Goal: Find specific fact: Find specific fact

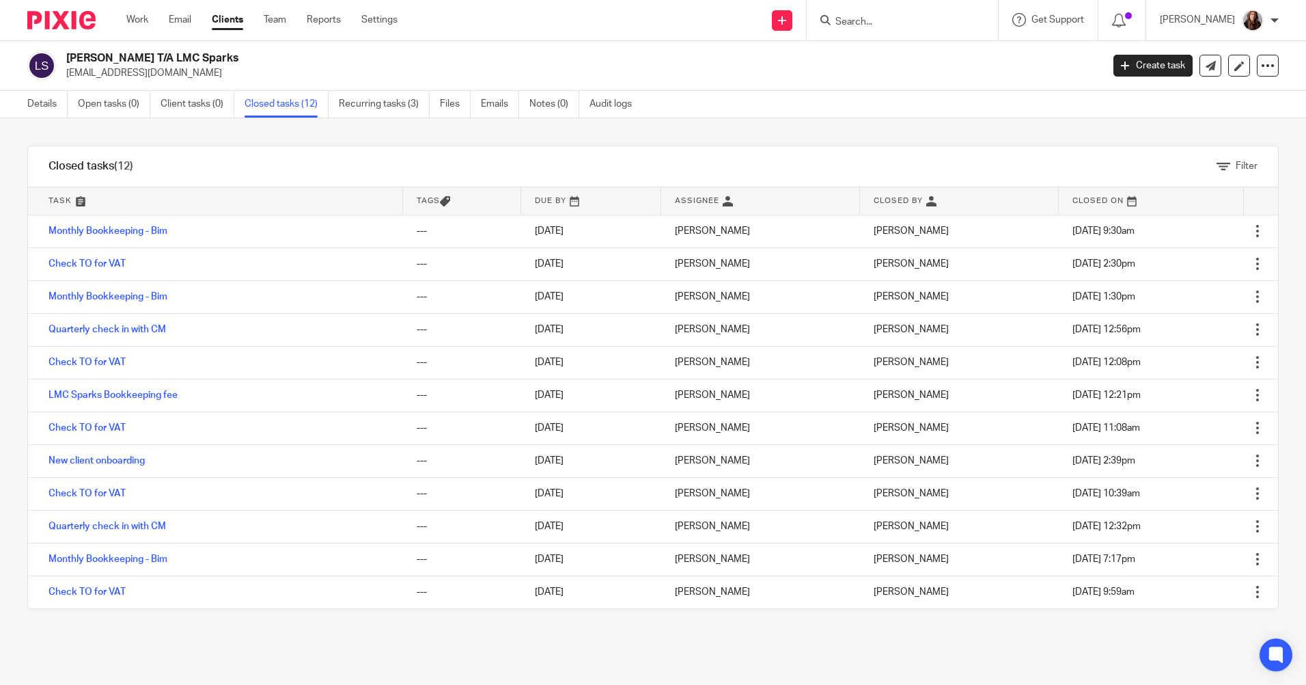
click at [903, 23] on input "Search" at bounding box center [895, 22] width 123 height 12
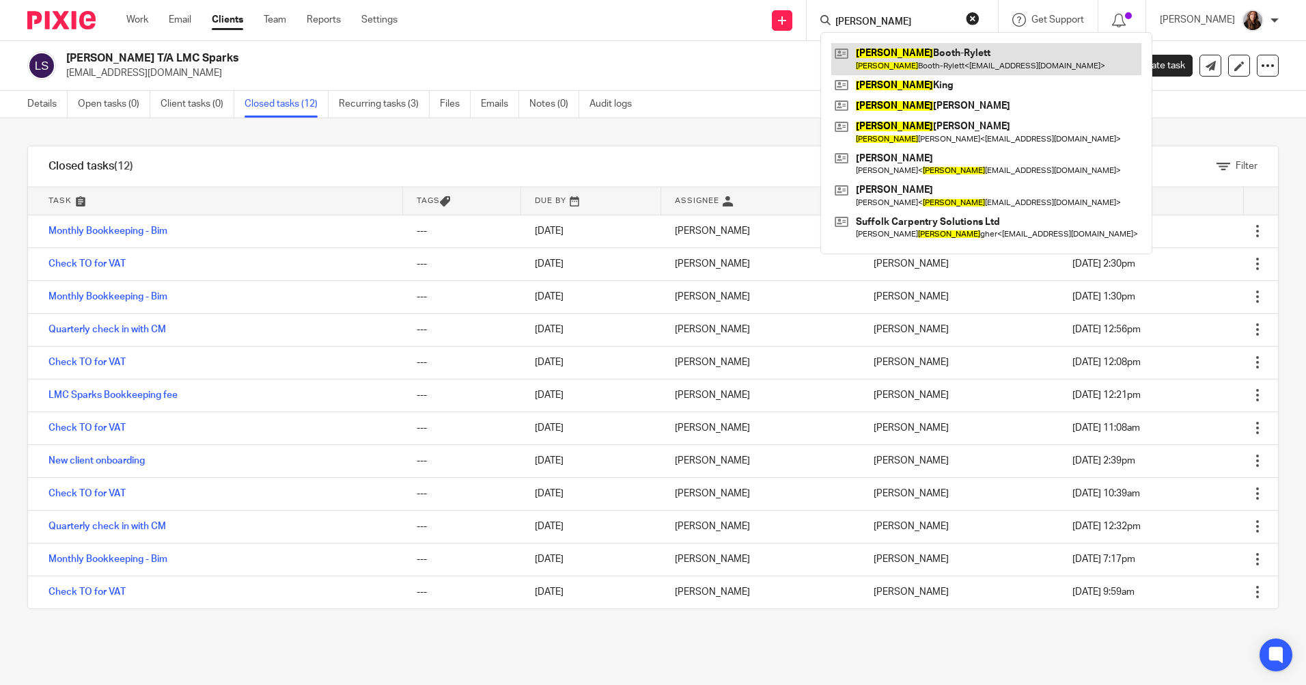
type input "danny"
click at [948, 53] on link at bounding box center [986, 58] width 310 height 31
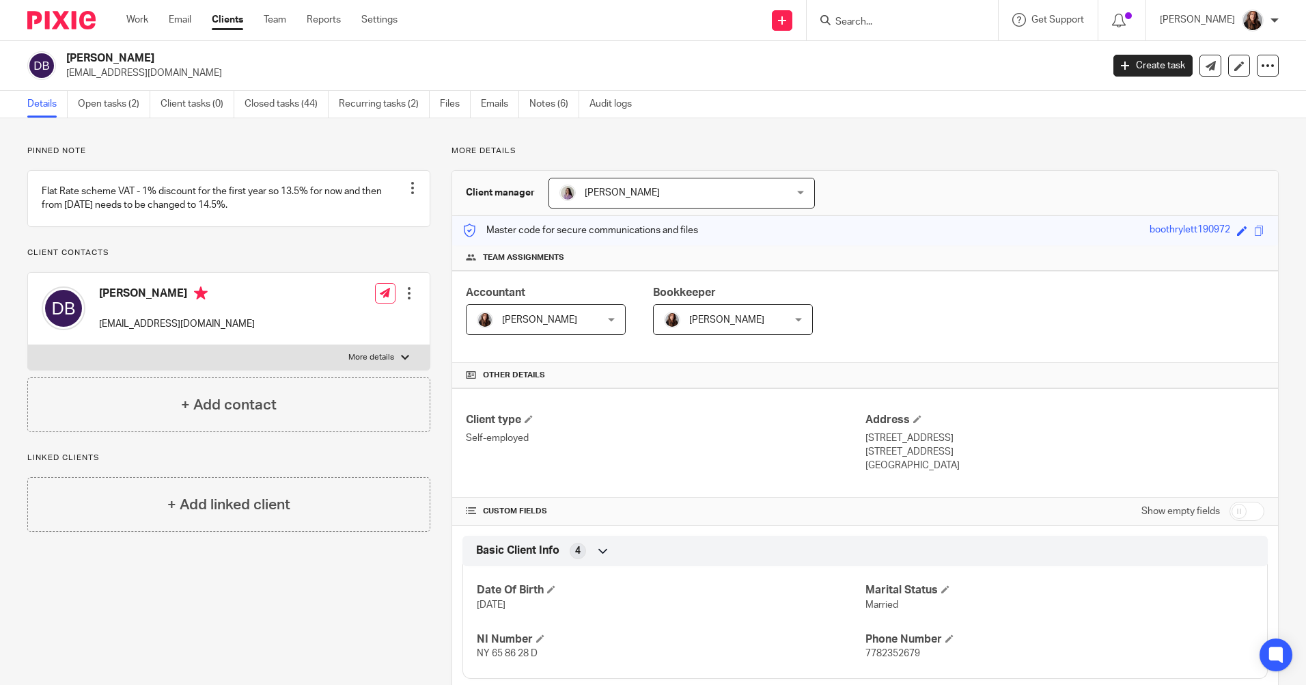
click at [883, 19] on input "Search" at bounding box center [895, 22] width 123 height 12
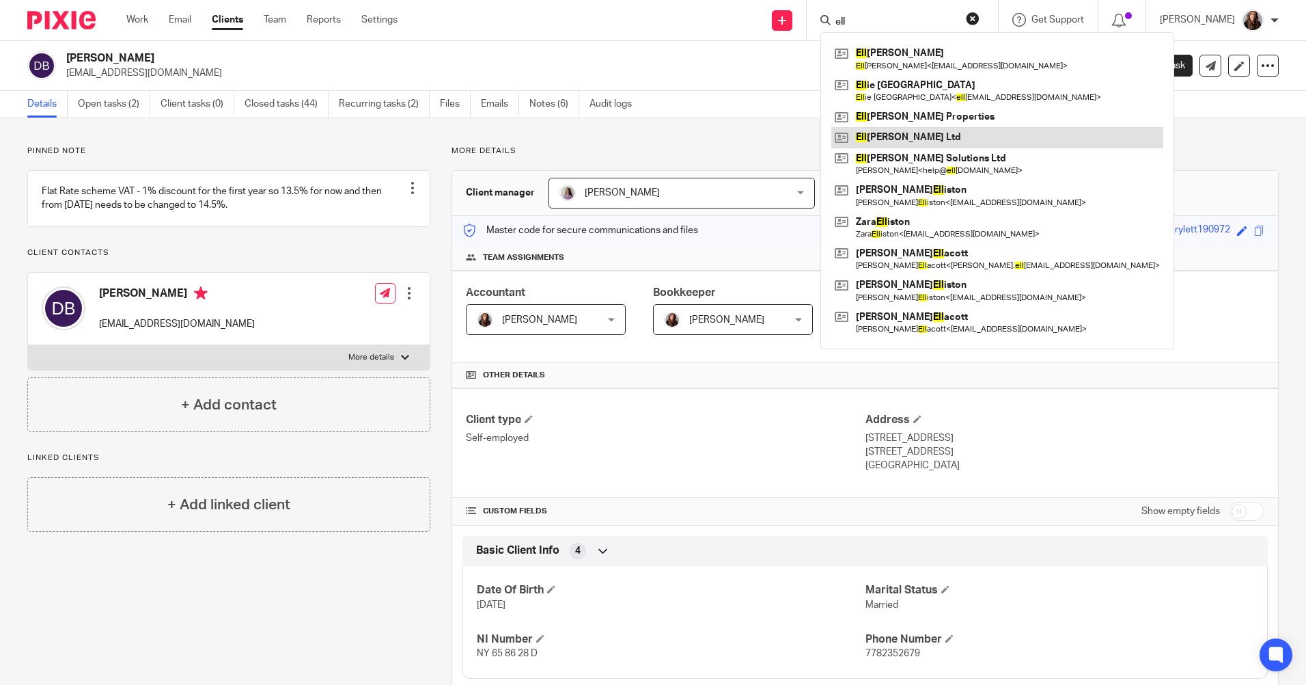
type input "ell"
click at [942, 137] on link at bounding box center [997, 137] width 332 height 20
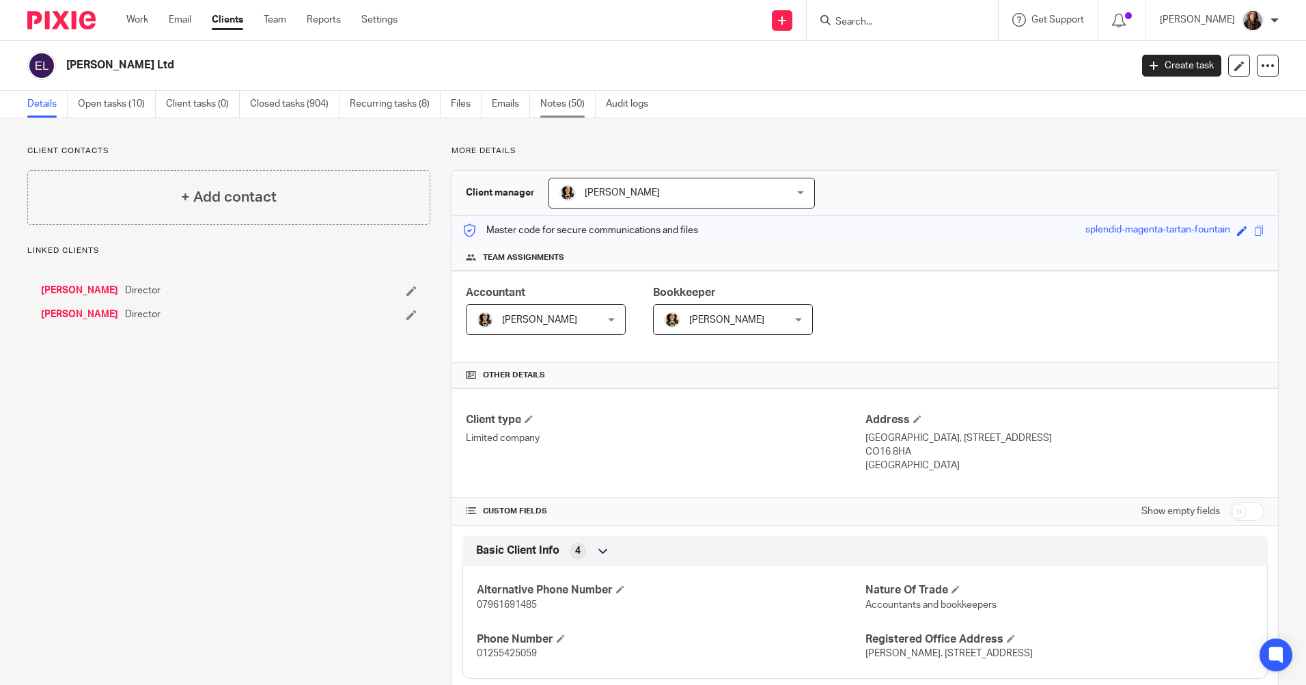
click at [570, 107] on link "Notes (50)" at bounding box center [567, 104] width 55 height 27
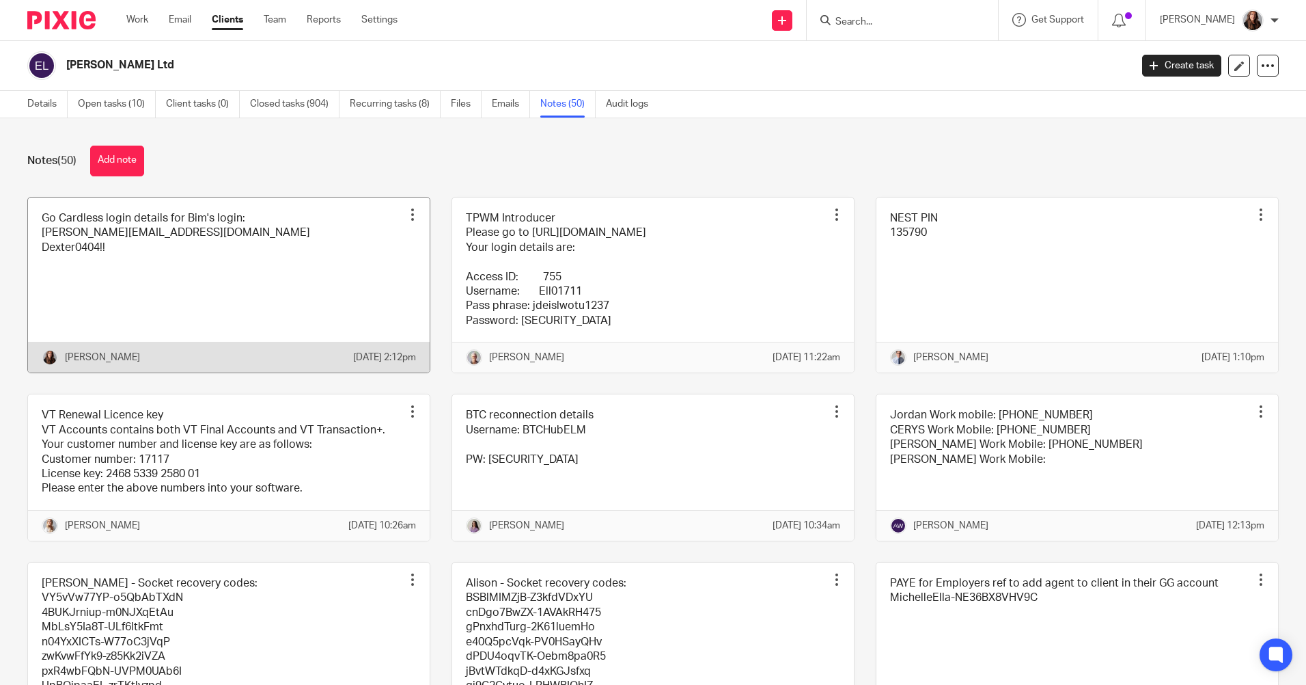
click at [180, 301] on link at bounding box center [229, 285] width 402 height 176
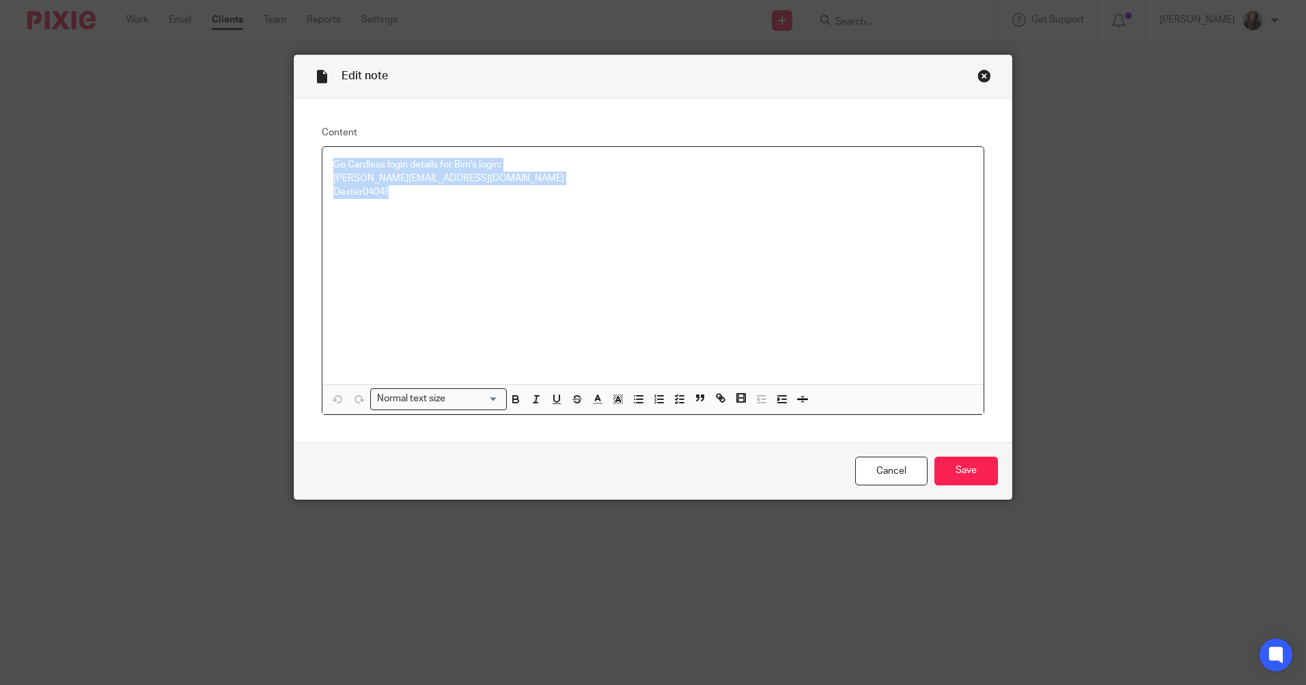
drag, startPoint x: 314, startPoint y: 191, endPoint x: 255, endPoint y: 159, distance: 67.3
click at [255, 159] on div "Edit note Content Go Cardless login details for Bim's login: [PERSON_NAME][EMAI…" at bounding box center [653, 342] width 1306 height 685
copy div "Go Cardless login details for Bim's login: [PERSON_NAME][EMAIL_ADDRESS][DOMAIN_…"
drag, startPoint x: 976, startPoint y: 72, endPoint x: 881, endPoint y: 127, distance: 110.5
click at [978, 72] on div "Close this dialog window" at bounding box center [985, 76] width 14 height 14
